Goal: Task Accomplishment & Management: Complete application form

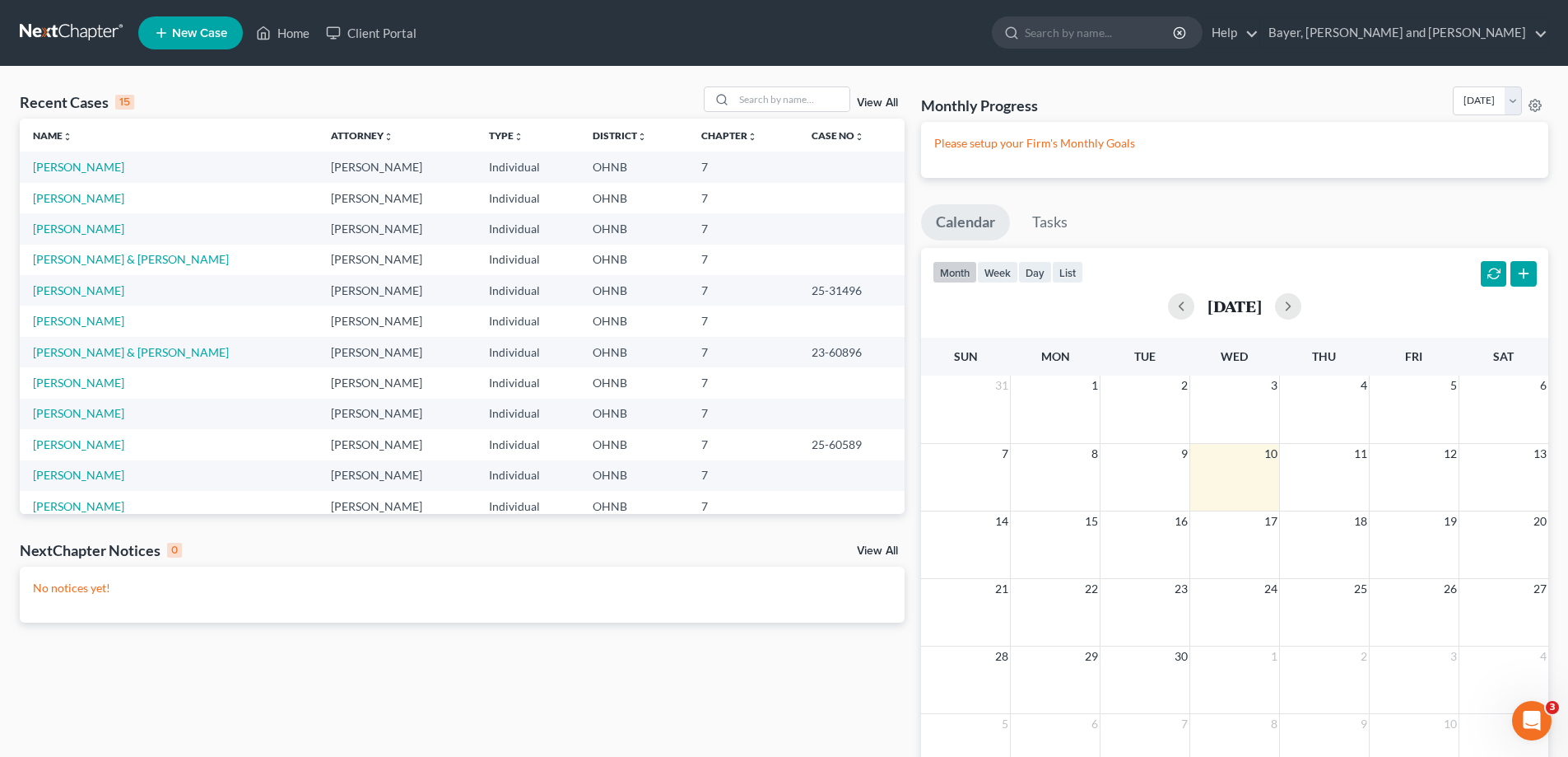
click at [159, 32] on icon at bounding box center [160, 33] width 15 height 20
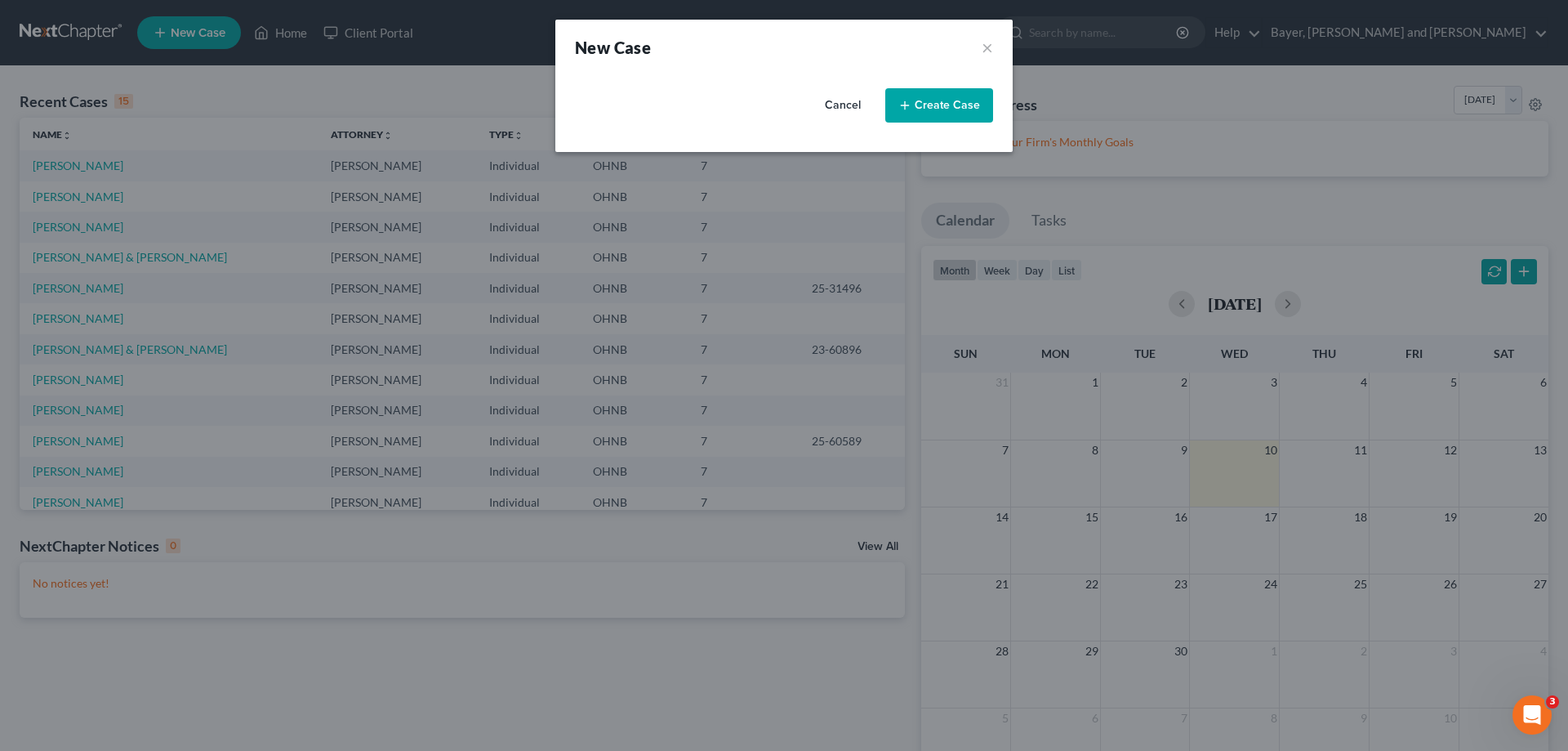
select select "61"
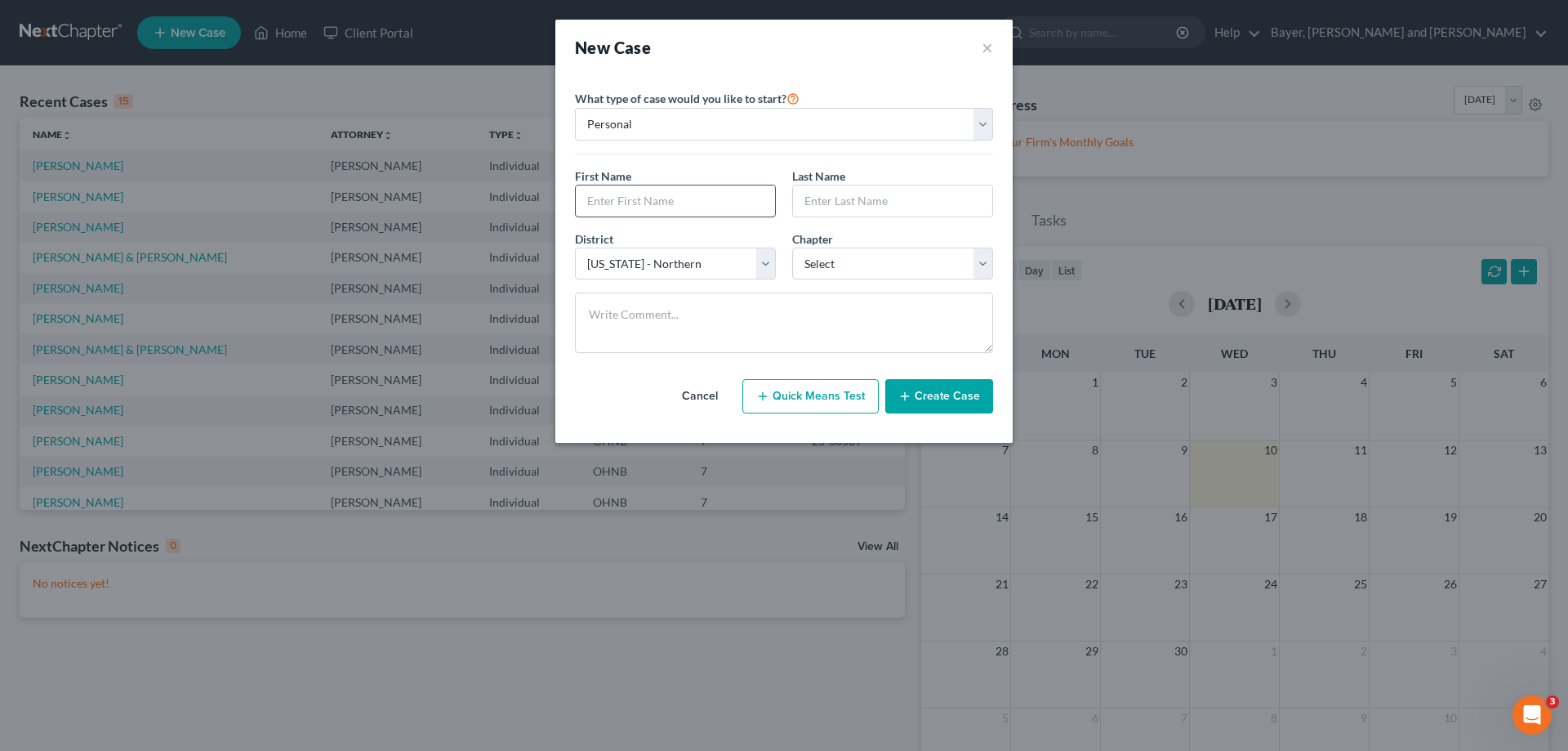
click at [674, 203] on input "text" at bounding box center [675, 202] width 199 height 31
type input "[PERSON_NAME]"
click at [984, 273] on select "Select 7 11 12 13" at bounding box center [892, 263] width 200 height 32
select select "0"
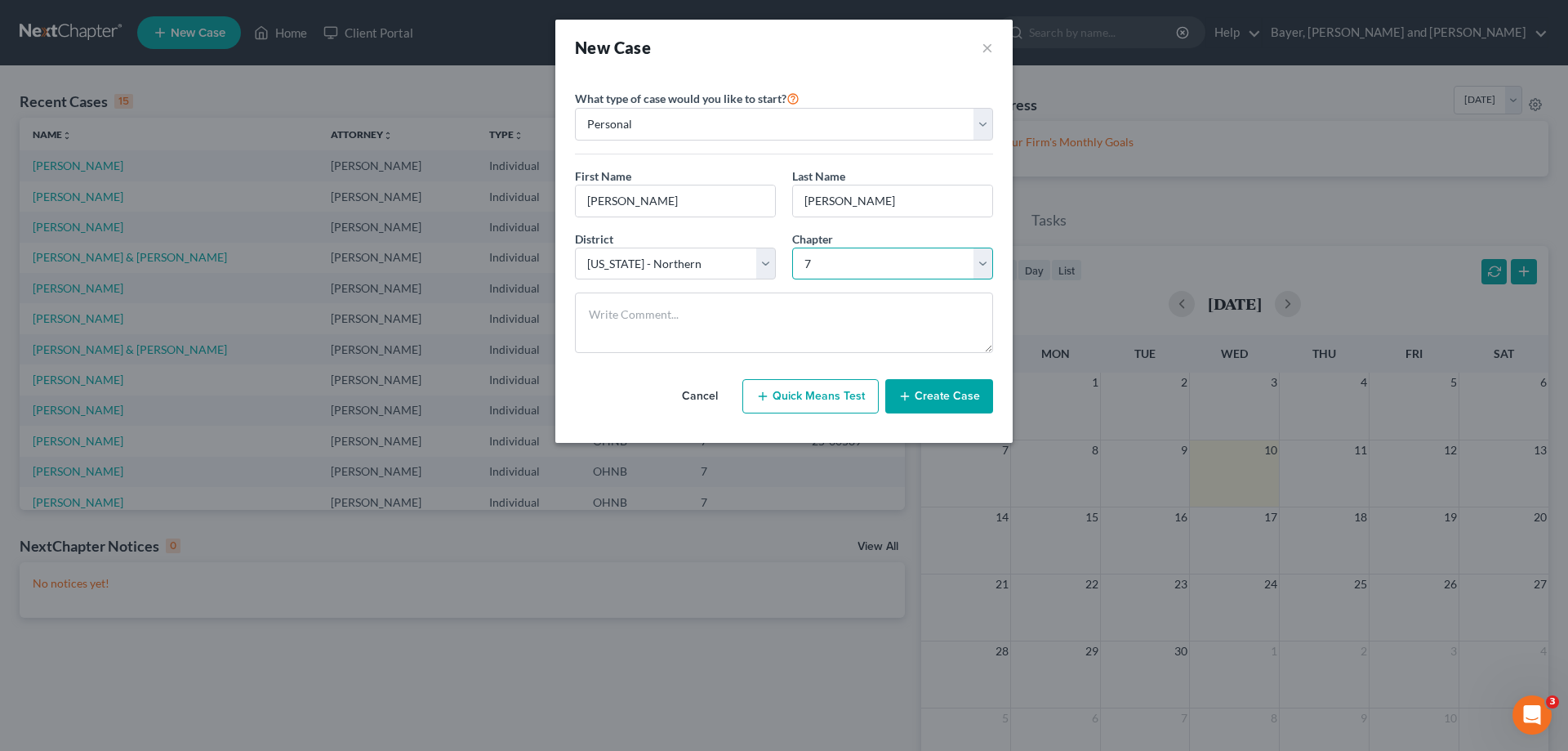
click at [792, 248] on select "Select 7 11 12 13" at bounding box center [892, 263] width 200 height 32
click at [960, 398] on button "Create Case" at bounding box center [939, 396] width 108 height 34
